Goal: Task Accomplishment & Management: Use online tool/utility

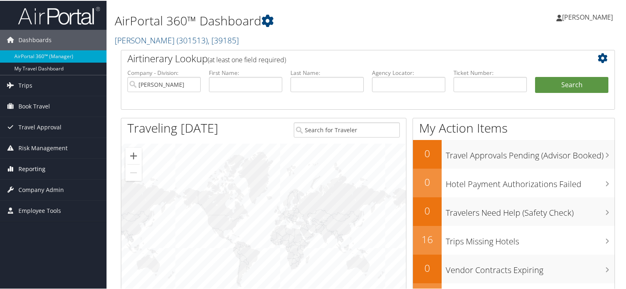
click at [30, 169] on span "Reporting" at bounding box center [31, 168] width 27 height 21
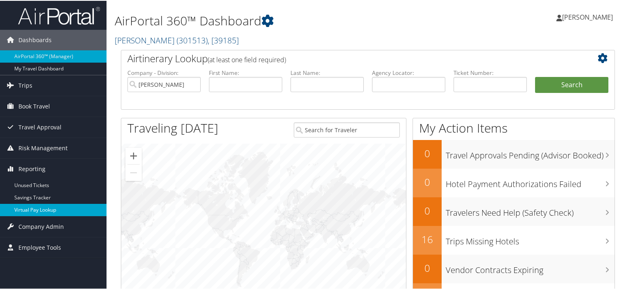
click at [34, 207] on link "Virtual Pay Lookup" at bounding box center [53, 209] width 107 height 12
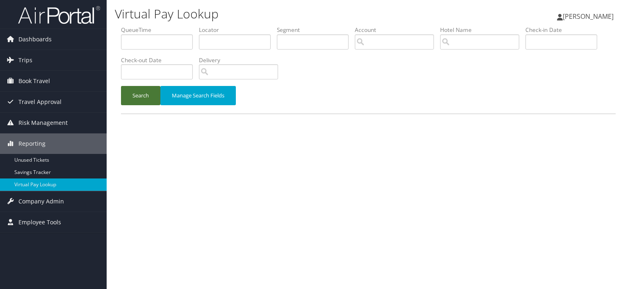
click at [145, 100] on button "Search" at bounding box center [140, 95] width 39 height 19
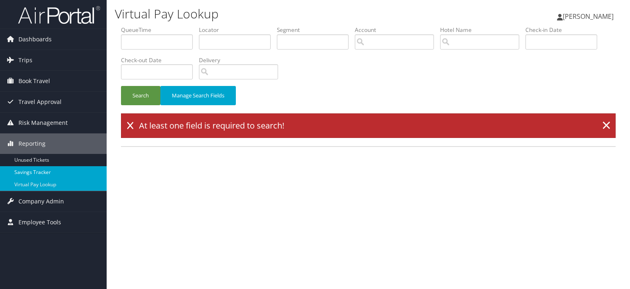
click at [46, 171] on link "Savings Tracker" at bounding box center [53, 172] width 107 height 12
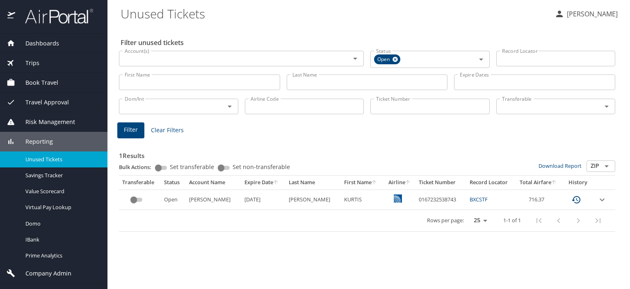
click at [45, 141] on span "Reporting" at bounding box center [34, 141] width 38 height 9
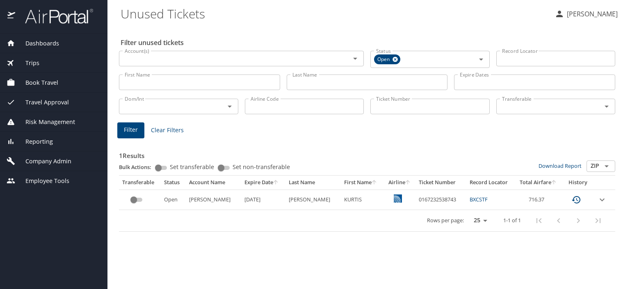
click at [46, 141] on span "Reporting" at bounding box center [34, 141] width 38 height 9
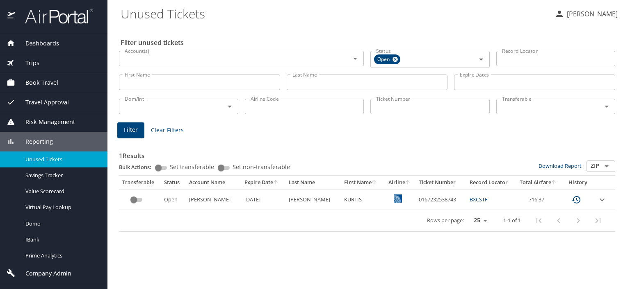
click at [45, 80] on span "Book Travel" at bounding box center [36, 82] width 43 height 9
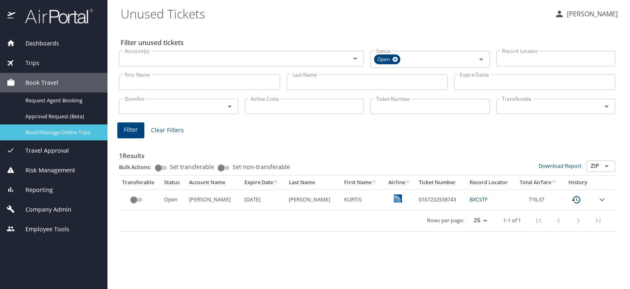
click at [55, 133] on span "Book/Manage Online Trips" at bounding box center [61, 133] width 72 height 8
